Goal: Find specific page/section: Locate a particular part of the current website

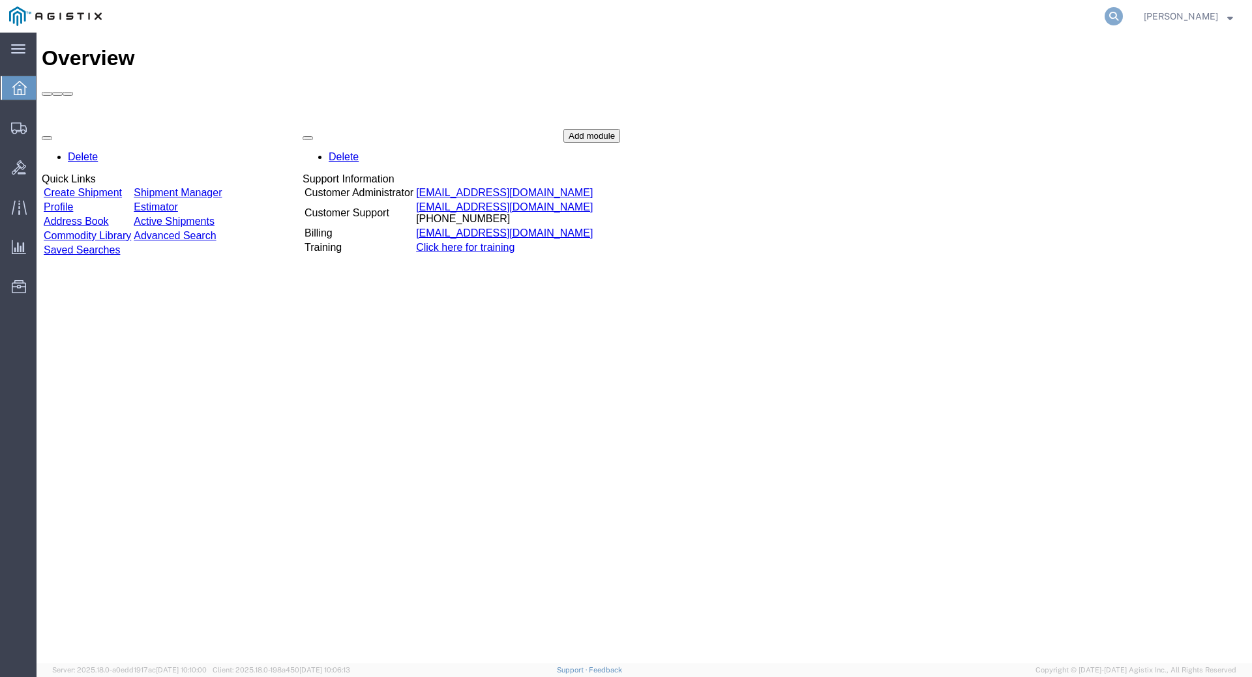
click at [1123, 15] on icon at bounding box center [1113, 16] width 18 height 18
click at [840, 12] on input "search" at bounding box center [906, 16] width 396 height 31
type input "56686157"
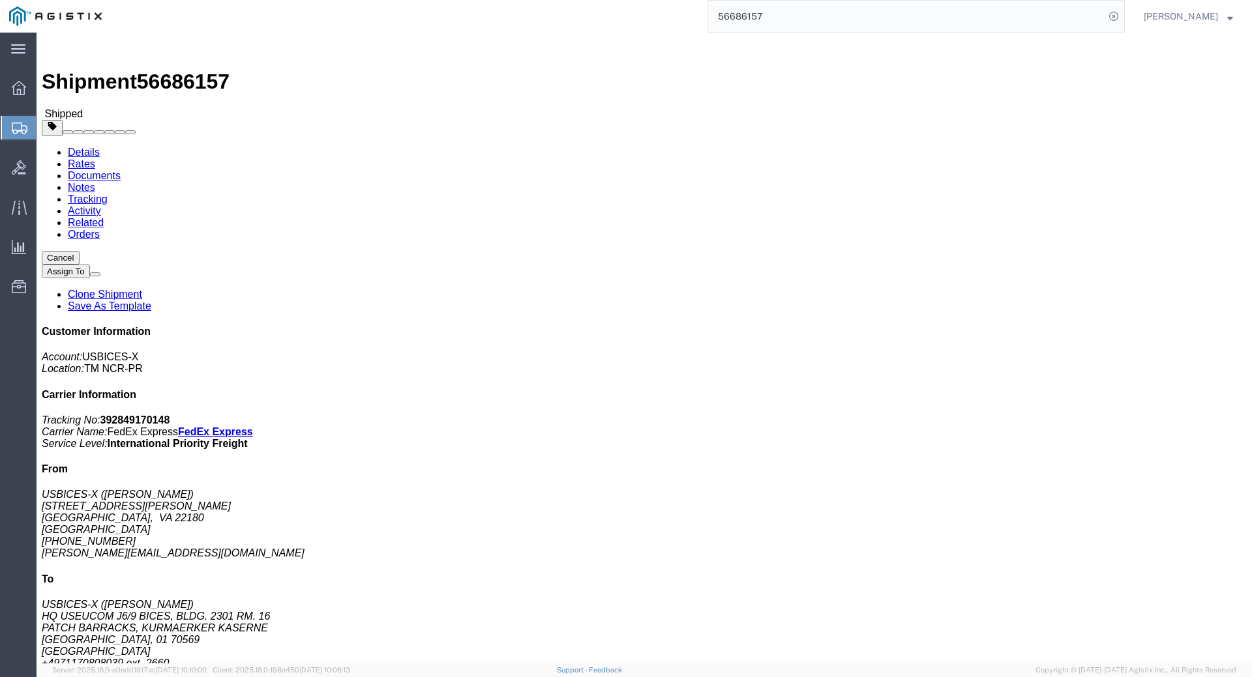
click link "Documents"
